Goal: Transaction & Acquisition: Purchase product/service

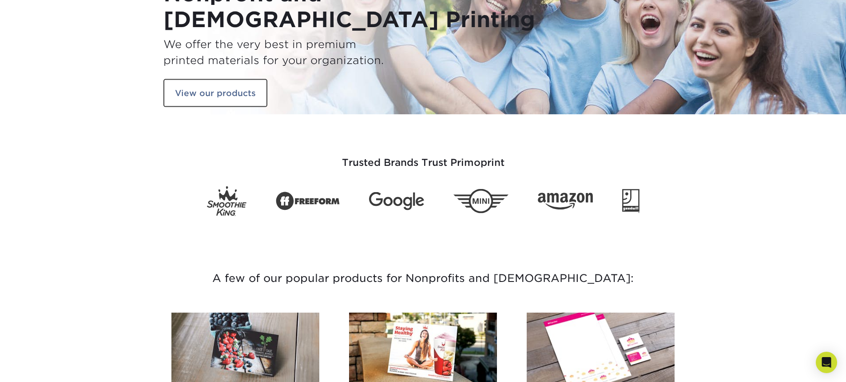
scroll to position [267, 0]
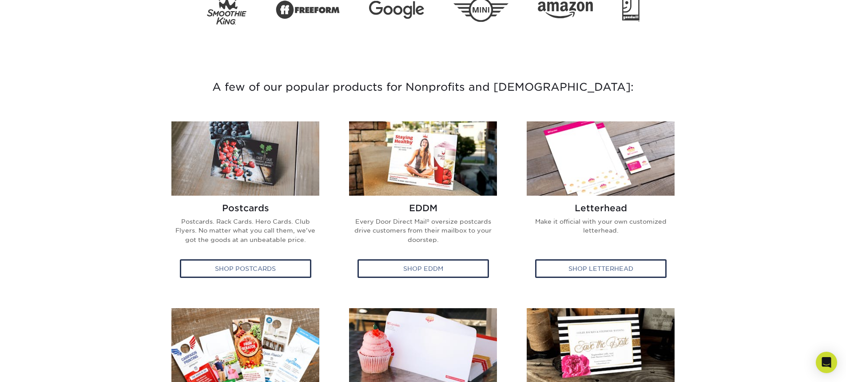
click at [744, 253] on section "A few of our popular products for Nonprofits and Churches: Postcards Postcards.…" at bounding box center [423, 299] width 846 height 528
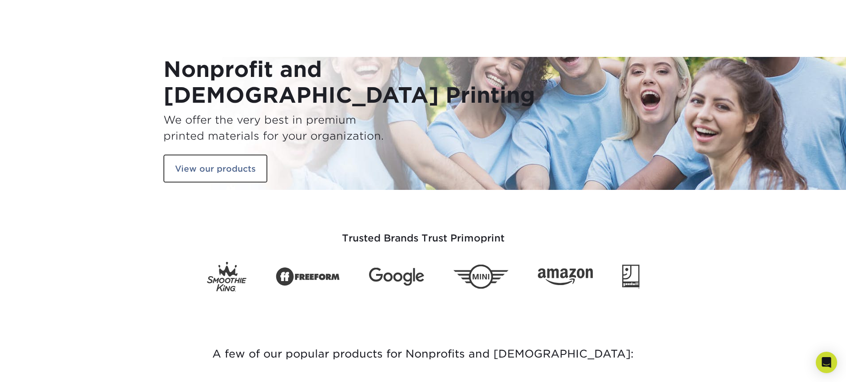
scroll to position [1510, 0]
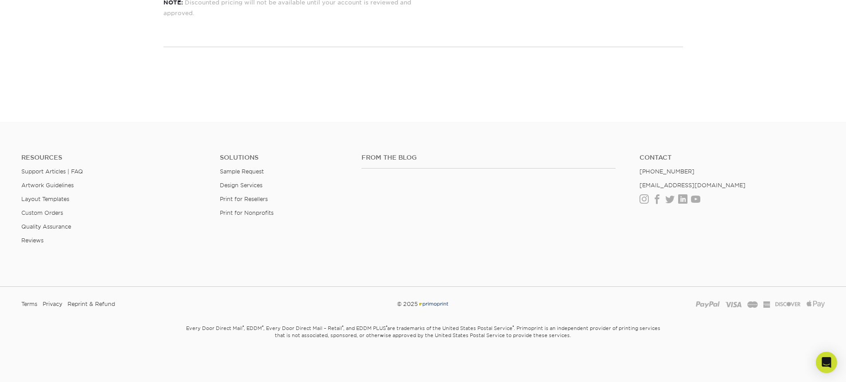
click at [231, 226] on ul "Solutions Sample Request Design Services Print for Resellers Print for Nonprofi…" at bounding box center [284, 202] width 142 height 97
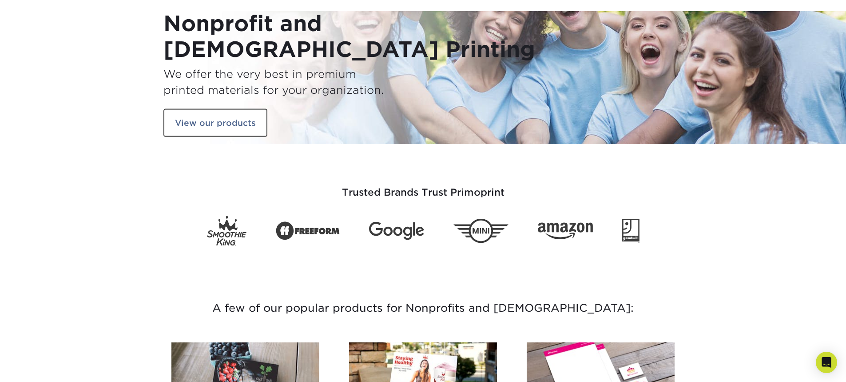
scroll to position [160, 0]
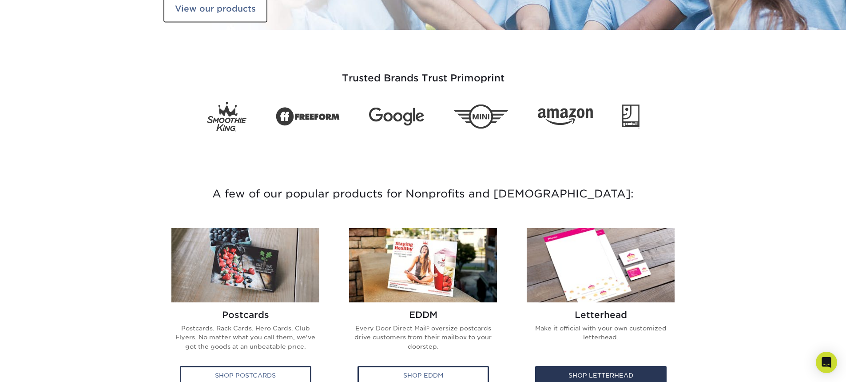
click at [681, 246] on link "Letterhead Make it official with your own customized letterhead. Shop Letterhead" at bounding box center [601, 310] width 164 height 165
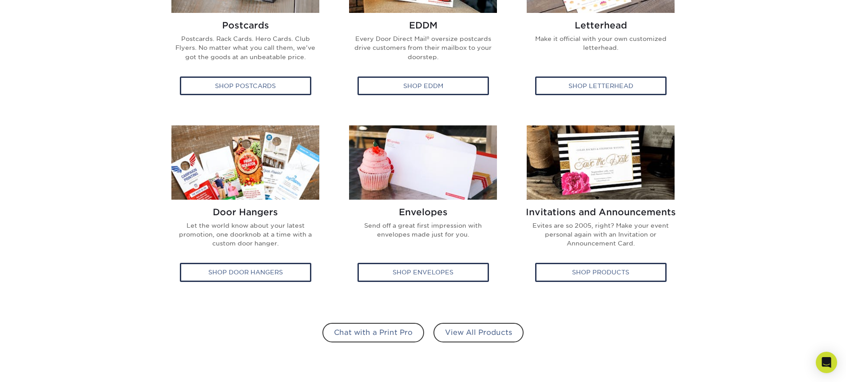
scroll to position [533, 0]
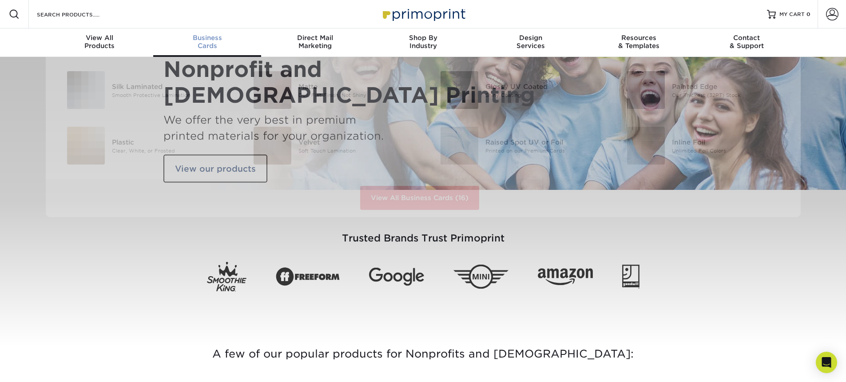
click at [205, 38] on span "Business" at bounding box center [207, 38] width 108 height 8
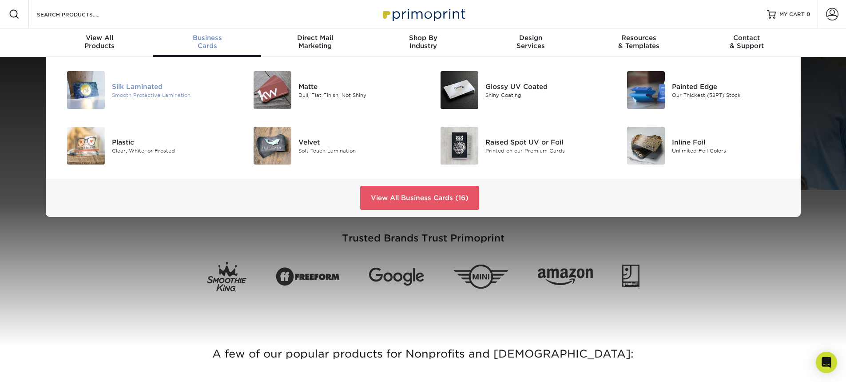
click at [144, 89] on div "Silk Laminated" at bounding box center [171, 86] width 118 height 10
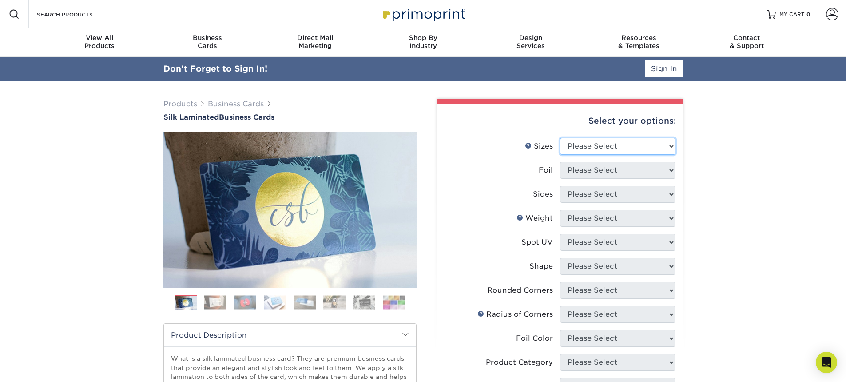
select select "1.50x3.50"
click at [560, 138] on select "Please Select 1.5" x 3.5" - Mini 1.75" x 3.5" - Mini 2" x 2" - Square 2" x 3" -…" at bounding box center [618, 146] width 116 height 17
select select "1"
click at [560, 162] on select "Please Select Yes No" at bounding box center [618, 170] width 116 height 17
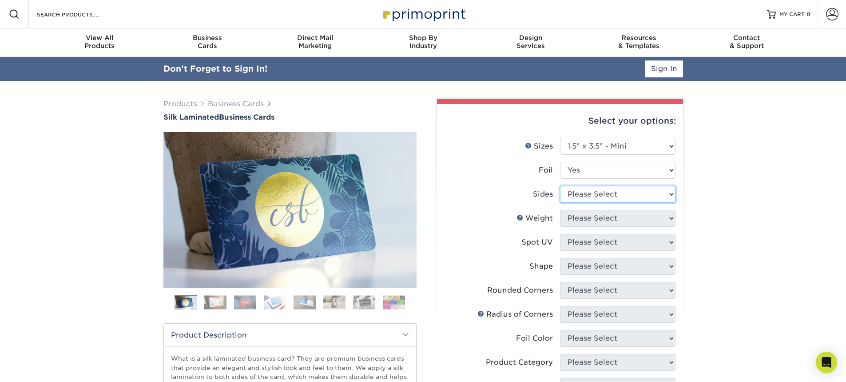
select select "34527644-b4fd-4ffb-9092-1318eefcd9d9"
click at [560, 186] on select "Please Select Print Both Sides - Foil Both Sides Print Both Sides - Foil Front …" at bounding box center [618, 194] width 116 height 17
select select "16PT"
click at [560, 210] on select "Please Select 16PT" at bounding box center [618, 218] width 116 height 17
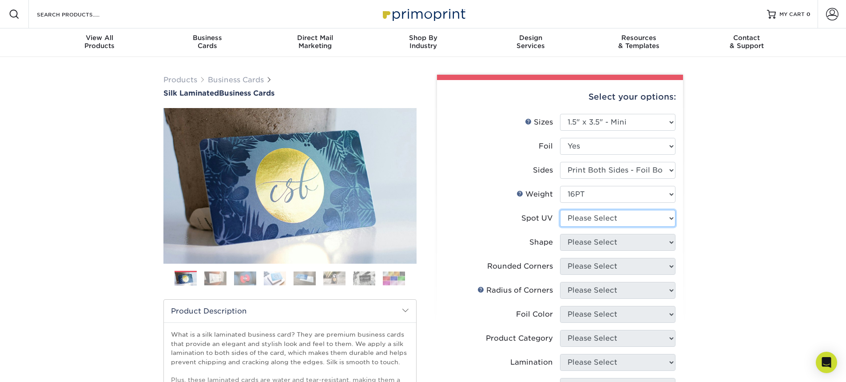
click at [584, 218] on select "Please Select No Spot UV Front and Back (Both Sides) Front Only Back Only" at bounding box center [618, 218] width 116 height 17
select select "3"
click at [560, 210] on select "Please Select No Spot UV Front and Back (Both Sides) Front Only Back Only" at bounding box center [618, 218] width 116 height 17
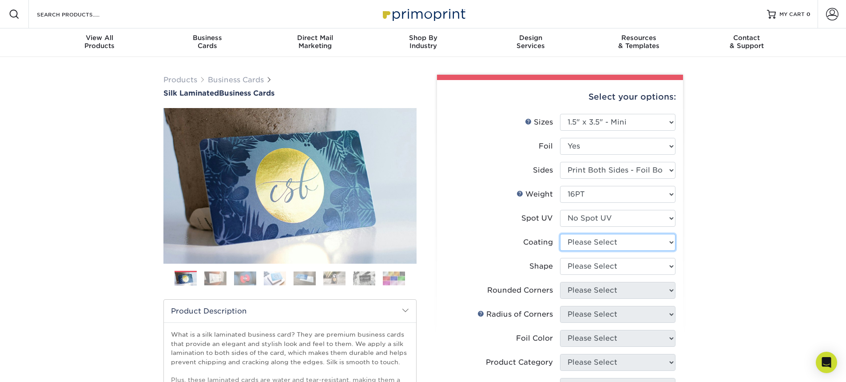
select select "3e7618de-abca-4bda-9f97-8b9129e913d8"
click at [560, 234] on select at bounding box center [618, 242] width 116 height 17
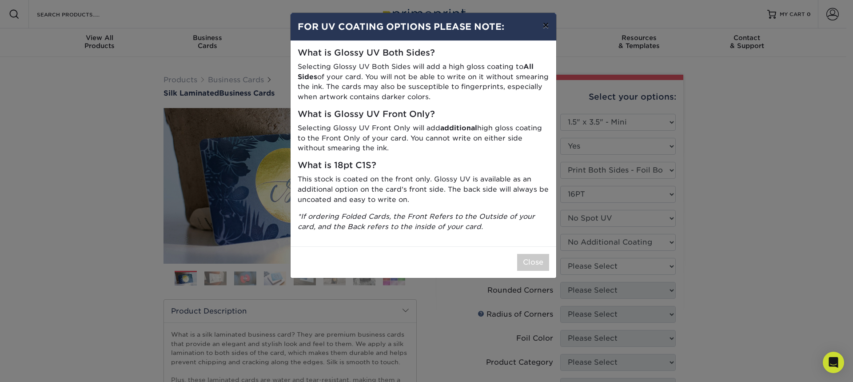
click at [544, 28] on button "×" at bounding box center [545, 25] width 20 height 25
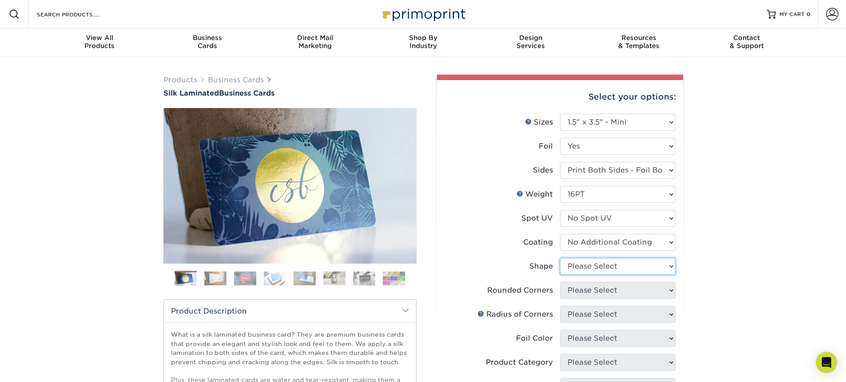
select select "standard"
click at [560, 258] on select "Please Select Standard" at bounding box center [618, 266] width 116 height 17
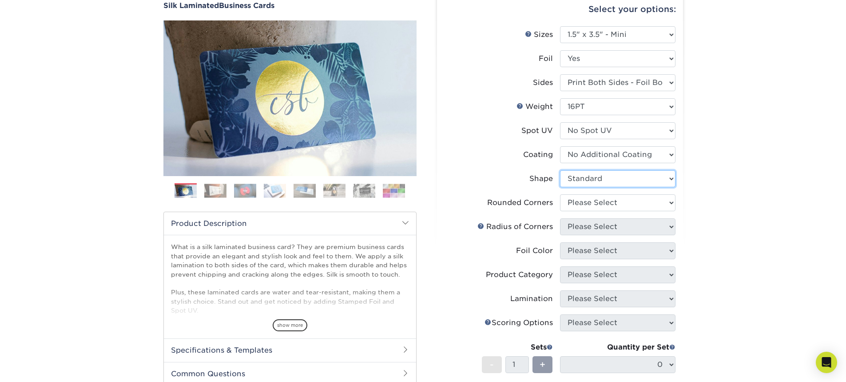
scroll to position [107, 0]
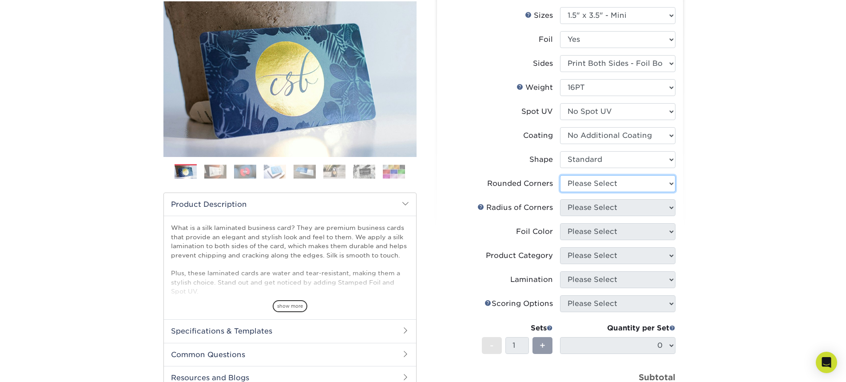
select select "76a3b848-63b4-4449-aad1-d9e81d5a60f5"
click at [560, 175] on select "Please Select Yes - Round 2 Corners Yes - Round 4 Corners No" at bounding box center [618, 183] width 116 height 17
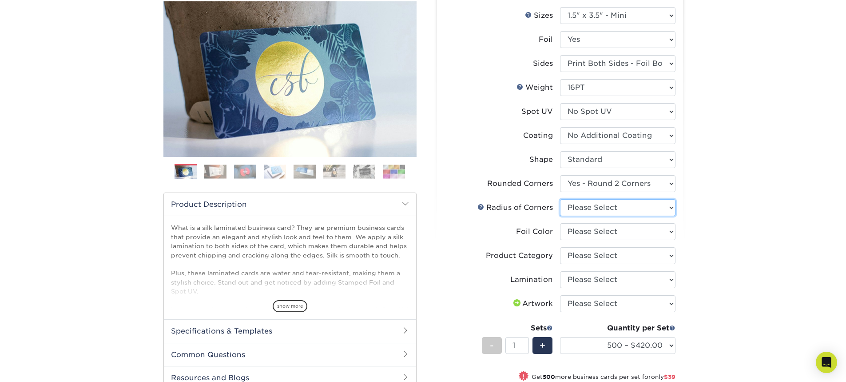
select select "589680c7-ee9a-431b-9d12-d7aeb1386a97"
click at [560, 199] on select "Please Select Rounded 1/8" Rounded 1/4"" at bounding box center [618, 207] width 116 height 17
select select "a834dd52-fe06-4ed6-9a86-5bd3c2d02515"
click at [560, 223] on select "Please Select Silver Foil Black Foil Blue Foil Copper Foil Gold Foil Red Foil R…" at bounding box center [618, 231] width 116 height 17
drag, startPoint x: 591, startPoint y: 257, endPoint x: 597, endPoint y: 294, distance: 37.7
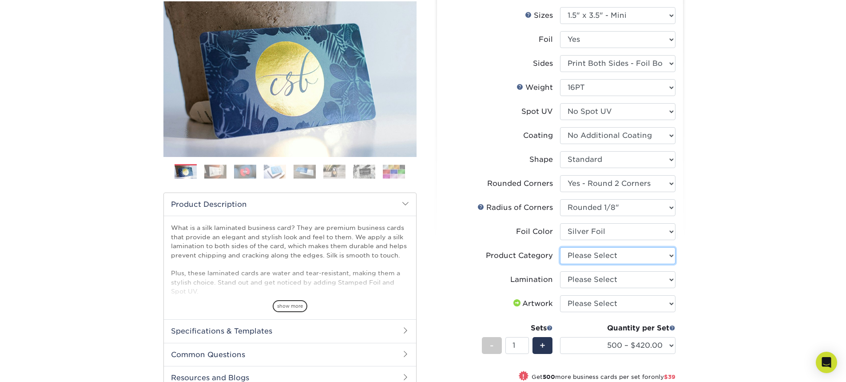
click at [597, 295] on ul "Sizes Help Sizes Please Select 1.5" x 3.5" - Mini 1.75" x 3.5" - Mini 2" x 2" -…" at bounding box center [560, 222] width 232 height 430
select select "3b5148f1-0588-4f88-a218-97bcfdce65c1"
click at [560, 247] on select "Please Select Business Cards" at bounding box center [618, 255] width 116 height 17
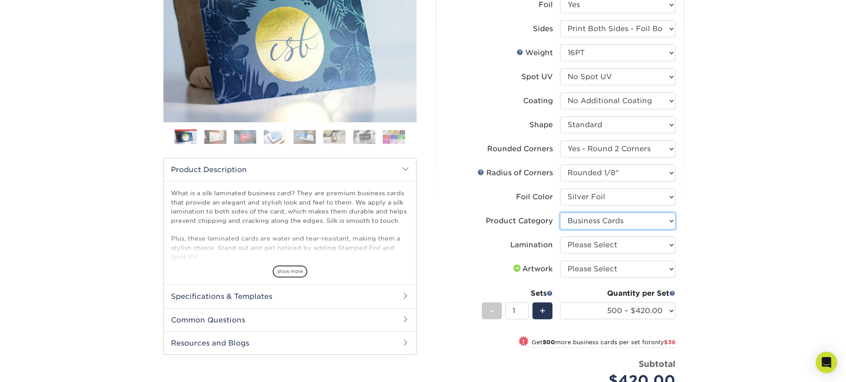
scroll to position [160, 0]
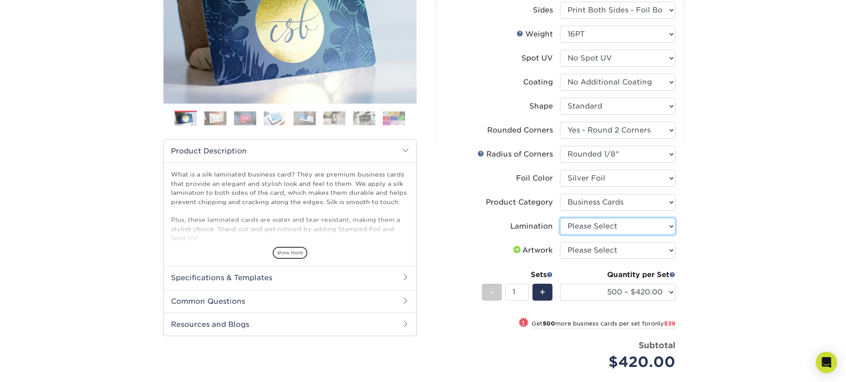
click at [560, 218] on select "Please Select Silk" at bounding box center [618, 226] width 116 height 17
select select "ccacb42f-45f7-42d3-bbd3-7c8421cf37f0"
click at [560, 218] on select "Please Select Silk" at bounding box center [618, 226] width 116 height 17
click at [560, 242] on select "Please Select I will upload files I need a design - $100" at bounding box center [618, 250] width 116 height 17
click at [798, 269] on div "Products Business Cards Silk Laminated Business Cards Previous Next" at bounding box center [423, 200] width 846 height 607
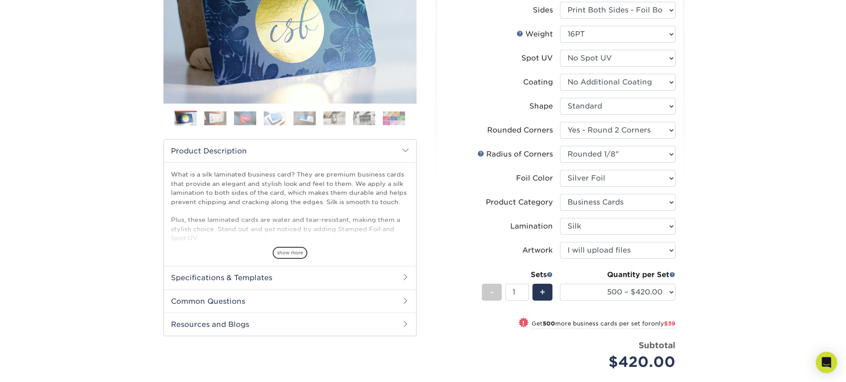
scroll to position [267, 0]
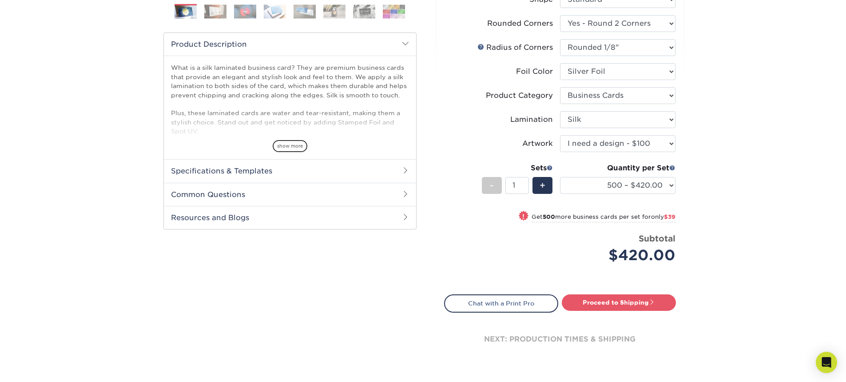
click at [560, 135] on select "Please Select I will upload files I need a design - $100" at bounding box center [618, 143] width 116 height 17
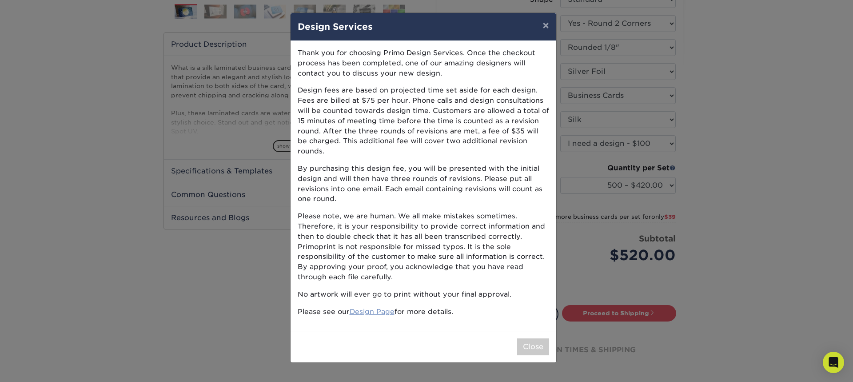
click at [392, 307] on link "Design Page" at bounding box center [372, 311] width 45 height 8
click at [544, 26] on button "×" at bounding box center [545, 25] width 20 height 25
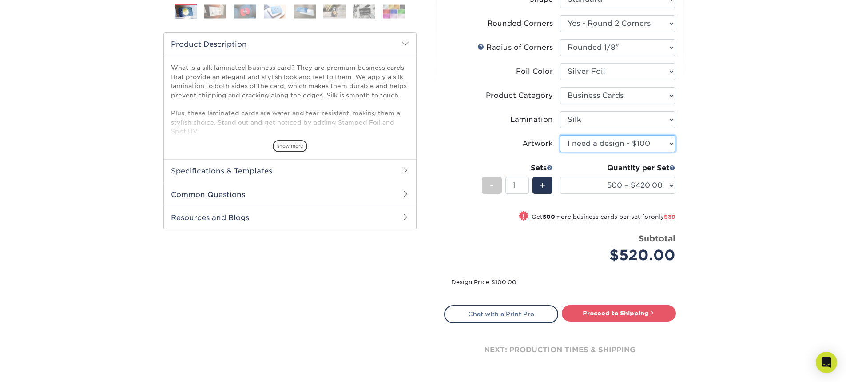
select select "upload"
click at [560, 135] on select "Please Select I will upload files I need a design - $100" at bounding box center [618, 143] width 116 height 17
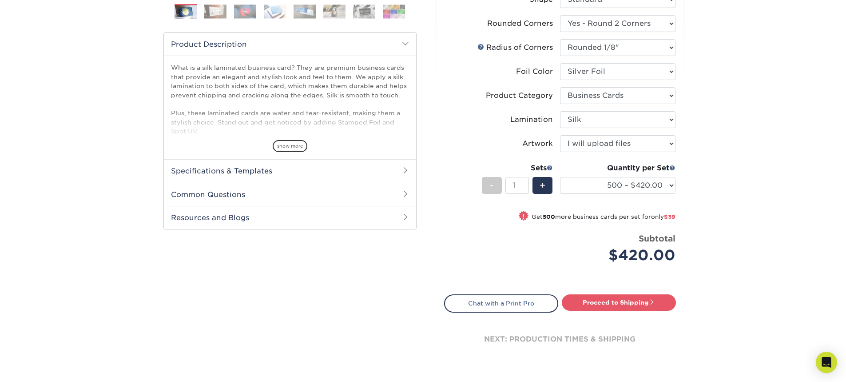
click at [826, 226] on div "Products Business Cards Silk Laminated Business Cards Previous Next" at bounding box center [423, 93] width 846 height 607
click at [631, 298] on link "Proceed to Shipping" at bounding box center [619, 302] width 114 height 16
type input "Set 1"
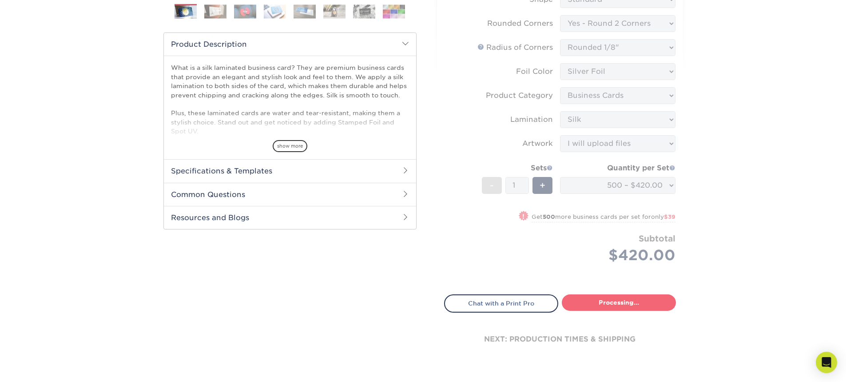
select select "84a0c4f3-3638-427b-bd2a-4b802fc618ac"
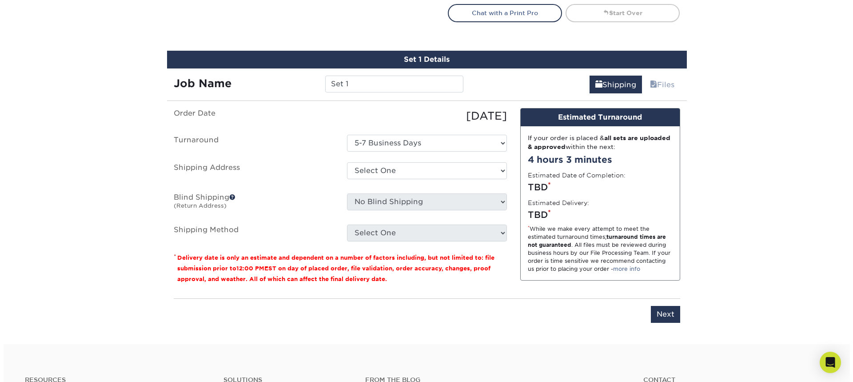
scroll to position [585, 0]
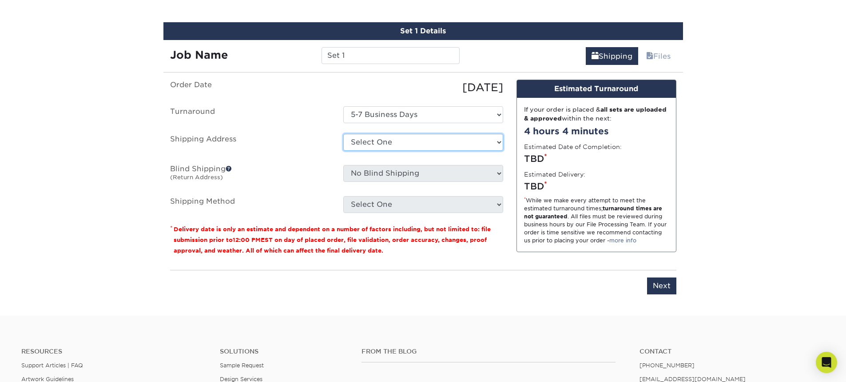
select select "newaddress"
click at [343, 134] on select "Select One + Add New Address - Login" at bounding box center [423, 142] width 160 height 17
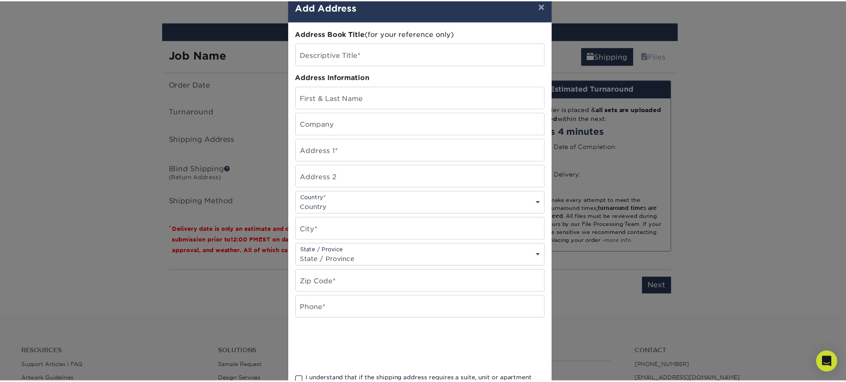
scroll to position [0, 0]
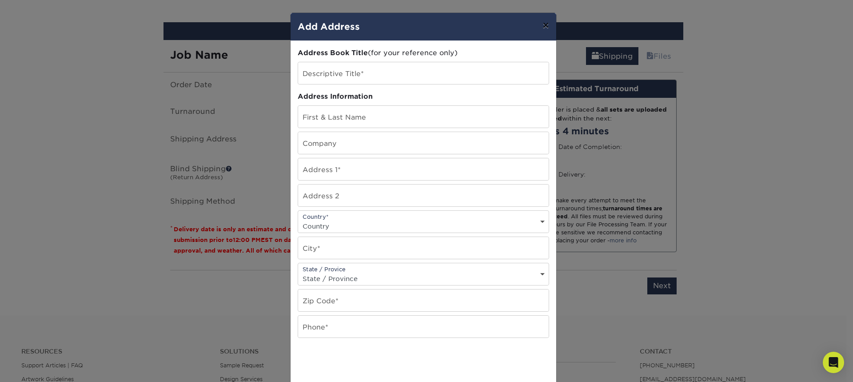
click at [545, 19] on button "×" at bounding box center [545, 25] width 20 height 25
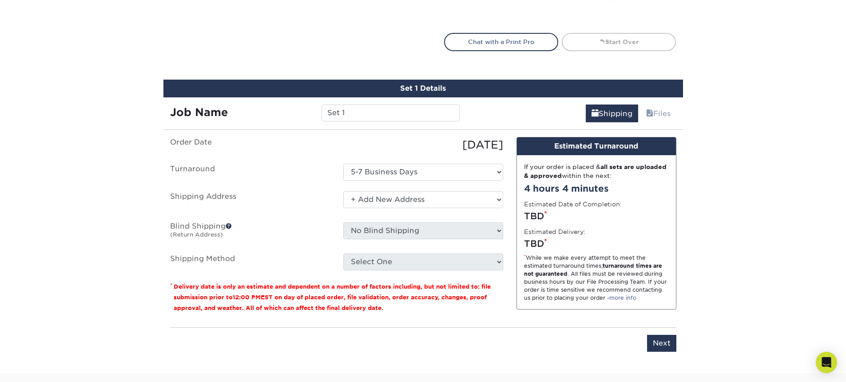
scroll to position [571, 0]
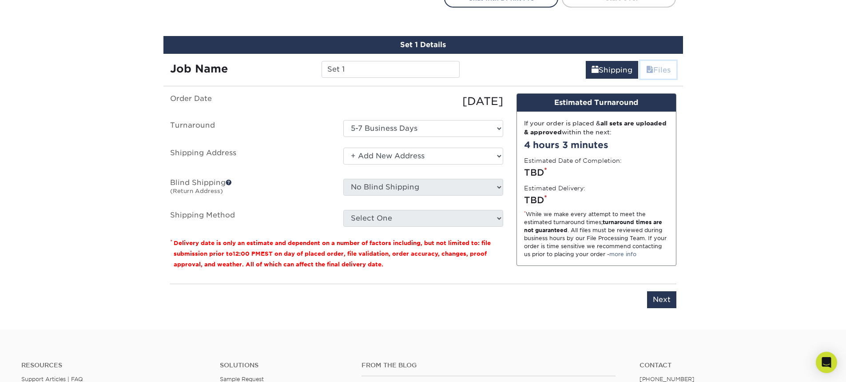
click at [655, 68] on link "Files" at bounding box center [659, 70] width 36 height 18
click at [655, 70] on link "Files" at bounding box center [659, 70] width 36 height 18
drag, startPoint x: 655, startPoint y: 70, endPoint x: 796, endPoint y: 263, distance: 239.1
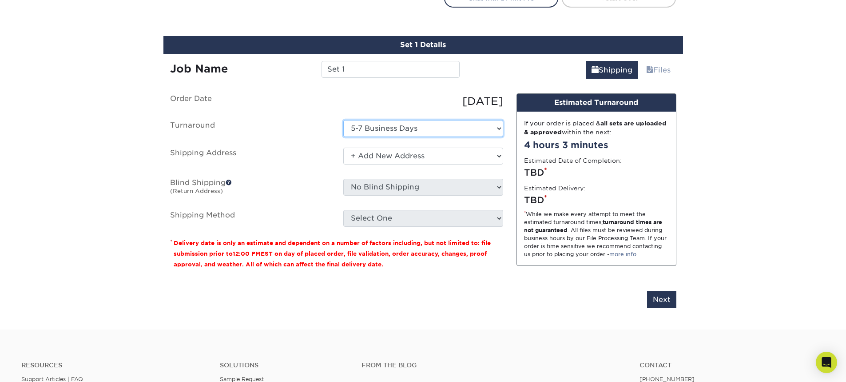
drag, startPoint x: 389, startPoint y: 132, endPoint x: 504, endPoint y: 163, distance: 119.6
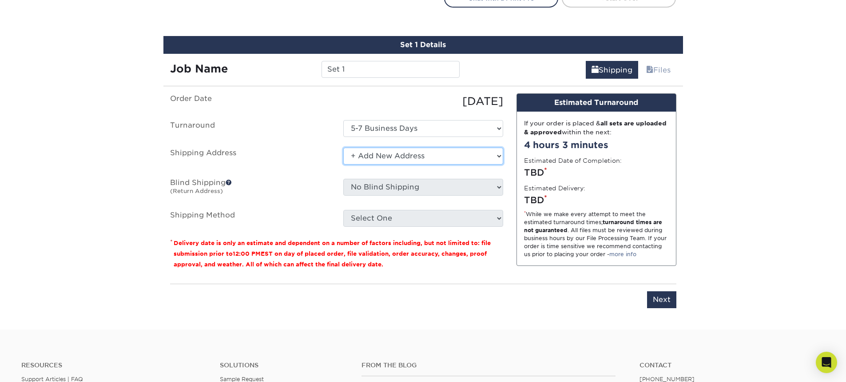
drag, startPoint x: 416, startPoint y: 163, endPoint x: 824, endPoint y: 169, distance: 407.9
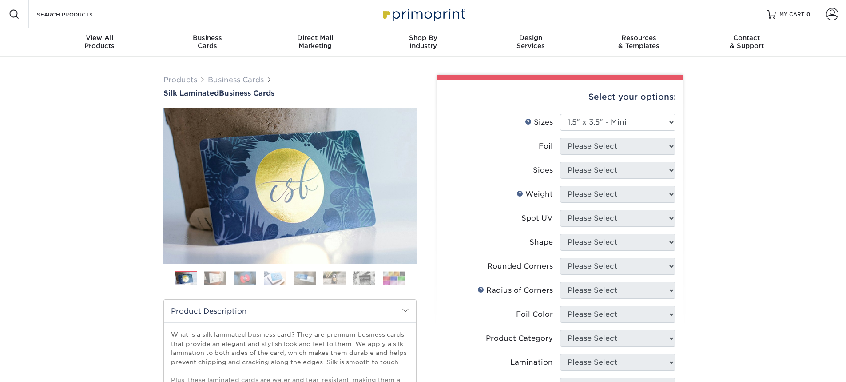
select select "1.50x3.50"
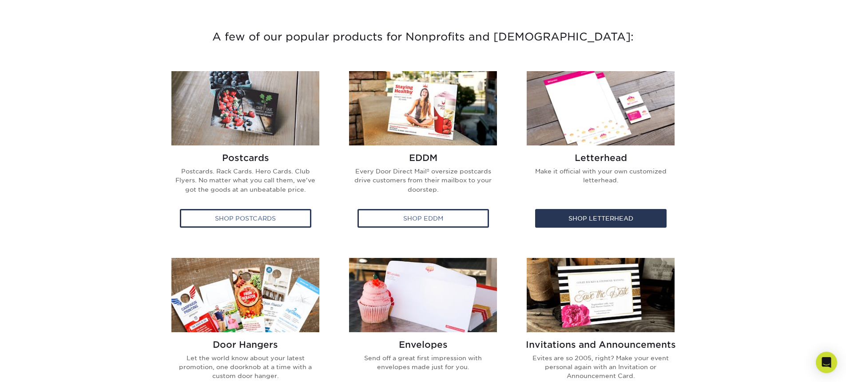
scroll to position [426, 0]
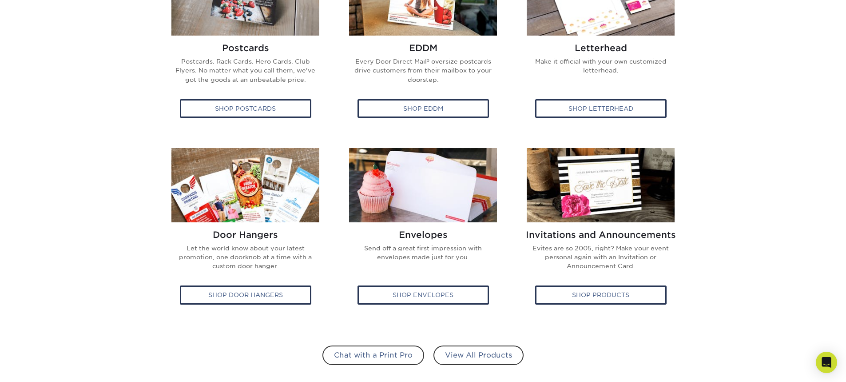
click at [730, 238] on section "A few of our popular products for Nonprofits and [DEMOGRAPHIC_DATA]: Postcards …" at bounding box center [423, 139] width 846 height 528
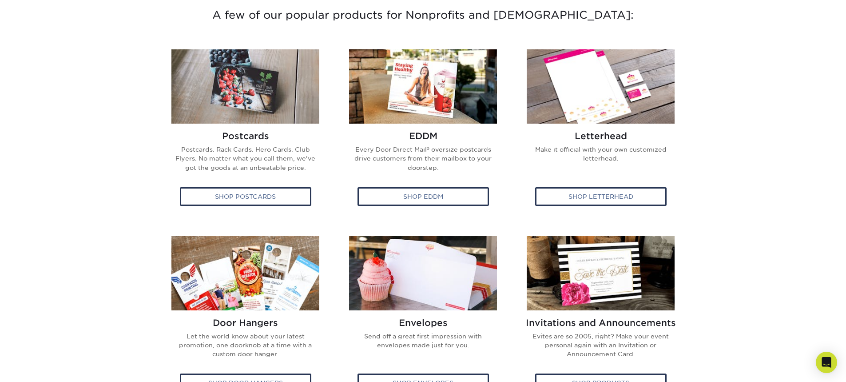
scroll to position [320, 0]
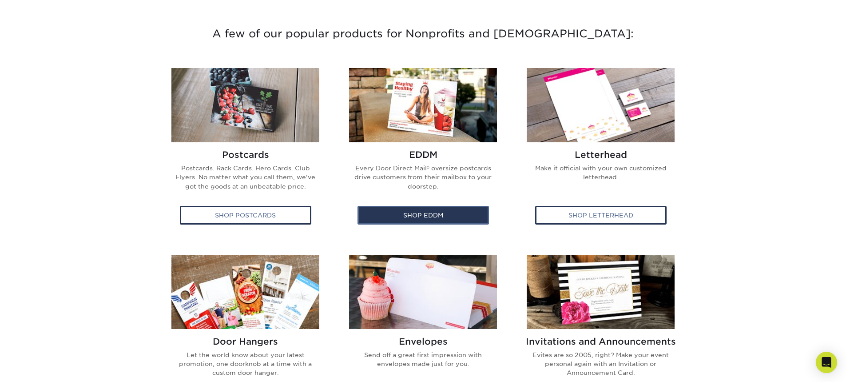
click at [443, 211] on div "Shop EDDM" at bounding box center [423, 215] width 131 height 19
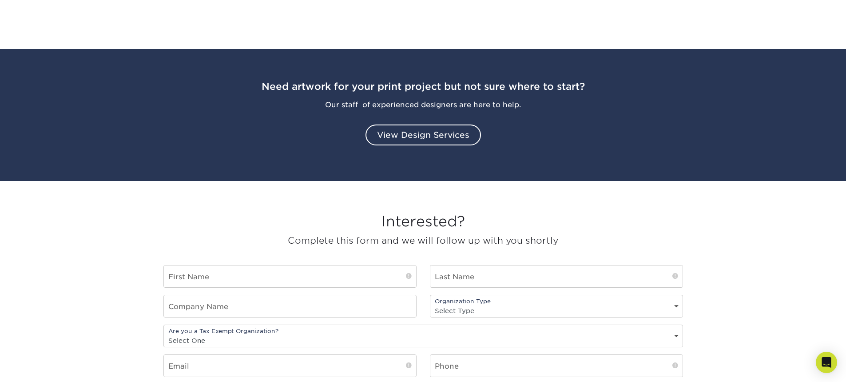
scroll to position [906, 0]
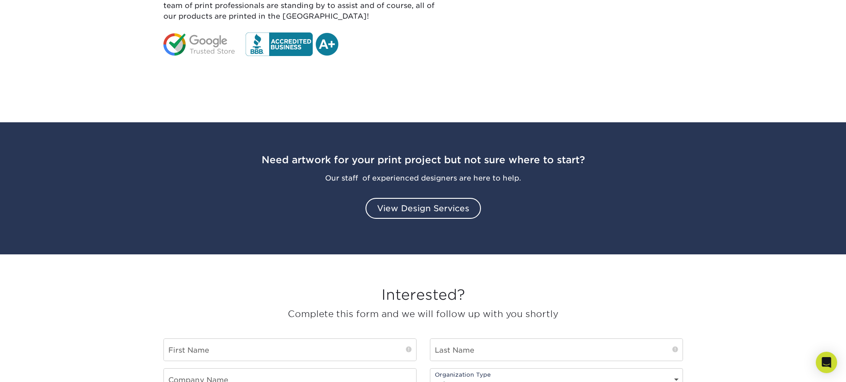
click at [764, 75] on section "The trusted source for all your printing needs. We stand behind our products wi…" at bounding box center [423, 23] width 846 height 198
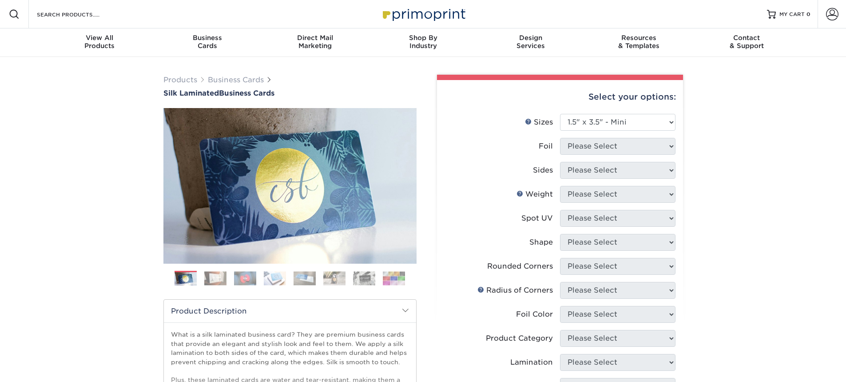
select select "1.50x3.50"
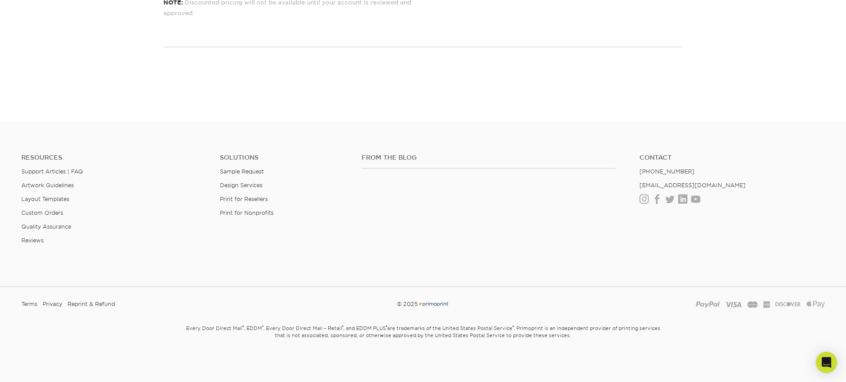
scroll to position [1244, 0]
